Goal: Task Accomplishment & Management: Complete application form

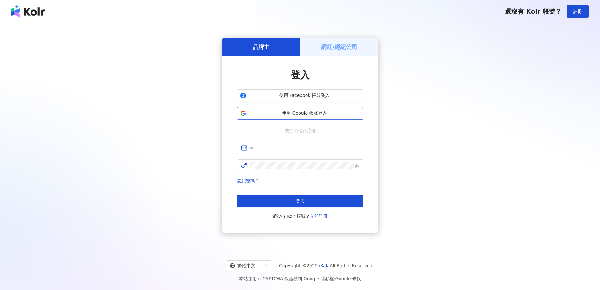
click at [291, 113] on span "使用 Google 帳號登入" at bounding box center [305, 113] width 112 height 6
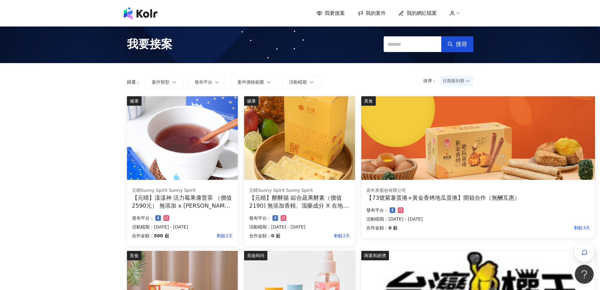
click at [375, 13] on span "我的案件" at bounding box center [376, 13] width 20 height 7
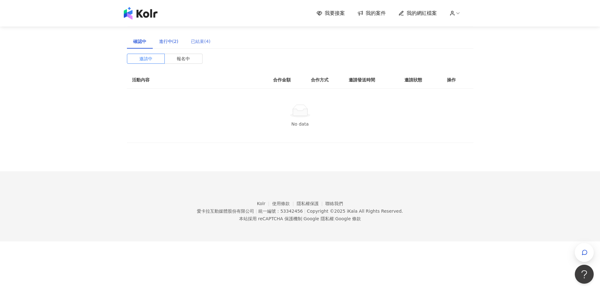
drag, startPoint x: 168, startPoint y: 42, endPoint x: 199, endPoint y: 40, distance: 30.6
click at [168, 42] on div "進行中(2)" at bounding box center [169, 41] width 20 height 7
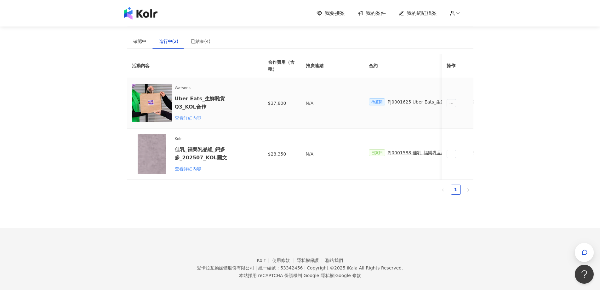
click at [187, 120] on div "查看詳細內容" at bounding box center [202, 117] width 55 height 7
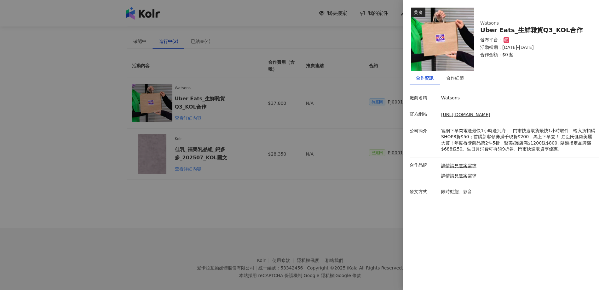
drag, startPoint x: 294, startPoint y: 83, endPoint x: 310, endPoint y: 86, distance: 16.0
click at [297, 84] on div at bounding box center [302, 145] width 605 height 290
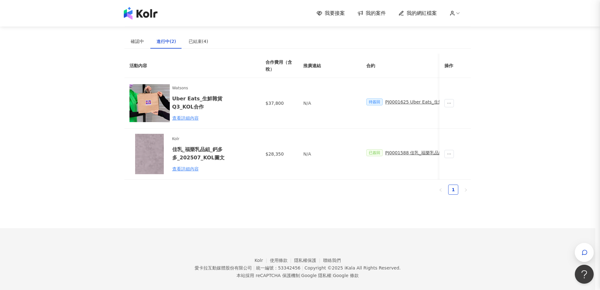
click at [397, 102] on div "PJ0001625 Uber Eats_生鮮雜貨Q3_KOL合作" at bounding box center [431, 101] width 92 height 7
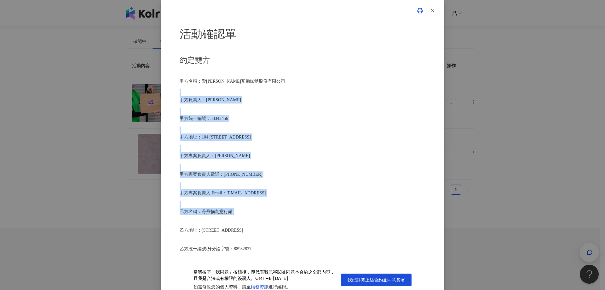
drag, startPoint x: 176, startPoint y: 95, endPoint x: 287, endPoint y: 214, distance: 163.0
click at [278, 216] on div "活動確認單 約定雙方 甲方名稱：愛[PERSON_NAME]互動媒體股份有限公司 甲方負責人：程世嘉 甲方統一編號：53342456 甲方地址：104 [ST…" at bounding box center [303, 147] width 284 height 294
click at [299, 218] on div "活動確認單 約定雙方 甲方名稱：愛[PERSON_NAME]互動媒體股份有限公司 甲方負責人：程世嘉 甲方統一編號：53342456 甲方地址：104 [ST…" at bounding box center [303, 141] width 246 height 232
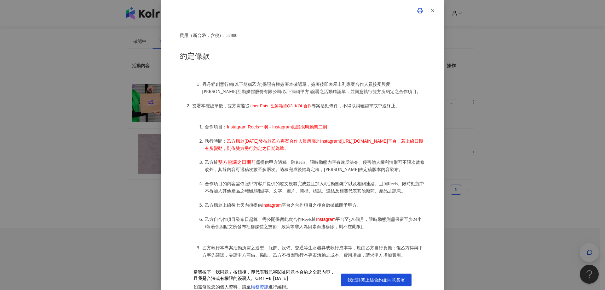
scroll to position [315, 0]
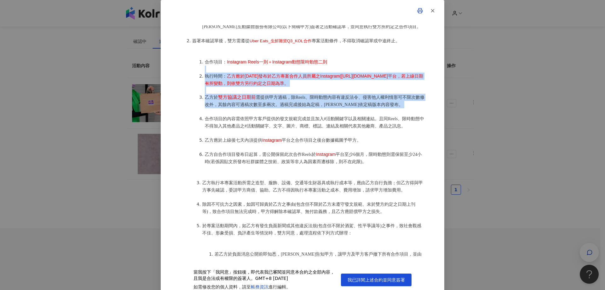
drag, startPoint x: 212, startPoint y: 68, endPoint x: 308, endPoint y: 112, distance: 105.3
click at [308, 112] on ol "合作項目： Instagram Reels一則＋Instagram動態限時動態二則 執行時間： 乙方應於[DATE]發布於乙方專案合作人員所屬之Instagr…" at bounding box center [308, 111] width 233 height 121
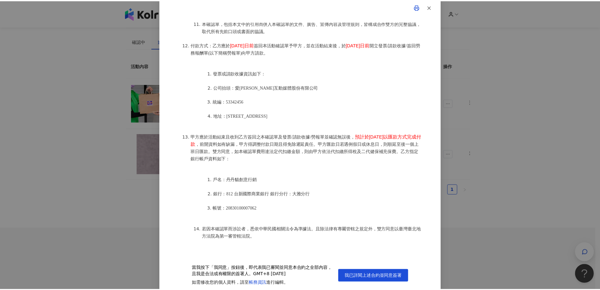
scroll to position [5, 0]
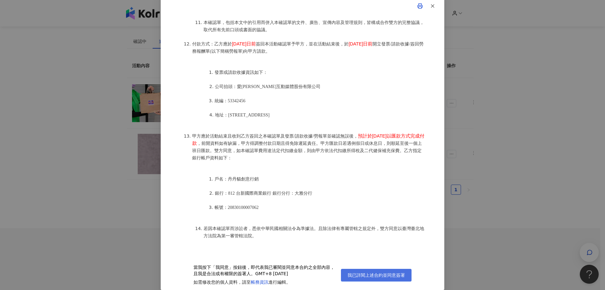
click at [372, 279] on button "我已詳閱上述合約並同意簽署" at bounding box center [376, 274] width 71 height 13
